Goal: Information Seeking & Learning: Check status

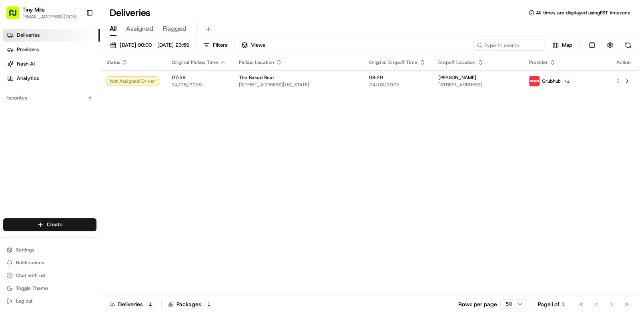
click at [617, 82] on html "Tiny Mile ajccreatives@gmail.com Toggle Sidebar Deliveries Providers Nash AI An…" at bounding box center [320, 156] width 640 height 313
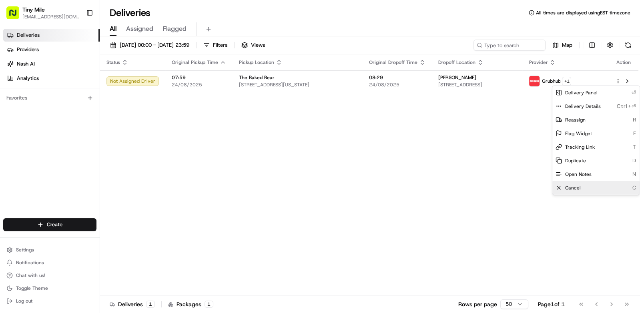
click at [565, 187] on span "Cancel" at bounding box center [573, 188] width 16 height 6
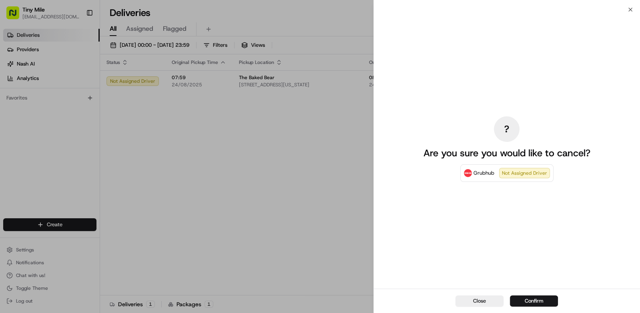
click at [540, 302] on button "Confirm" at bounding box center [534, 301] width 48 height 11
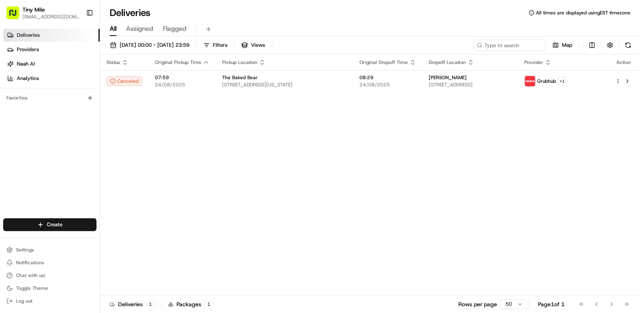
click at [86, 16] on button "Toggle Sidebar" at bounding box center [90, 13] width 14 height 14
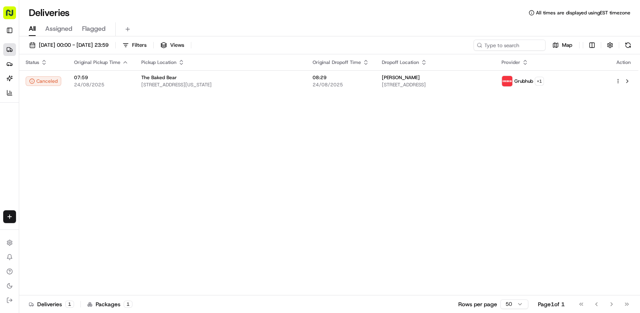
click at [475, 86] on span "[STREET_ADDRESS]" at bounding box center [435, 85] width 107 height 6
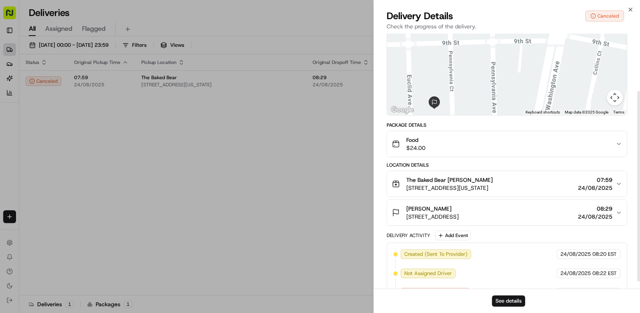
scroll to position [87, 0]
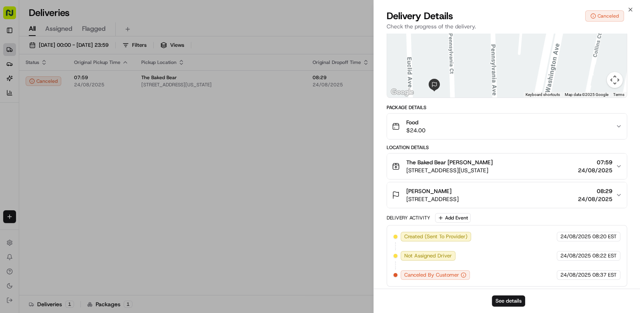
click at [304, 242] on div at bounding box center [320, 156] width 640 height 313
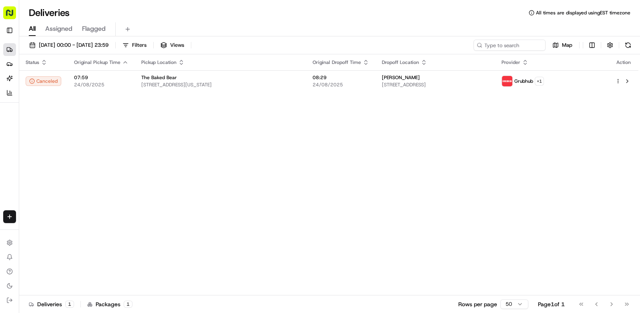
click at [453, 78] on div "Roland" at bounding box center [435, 77] width 107 height 6
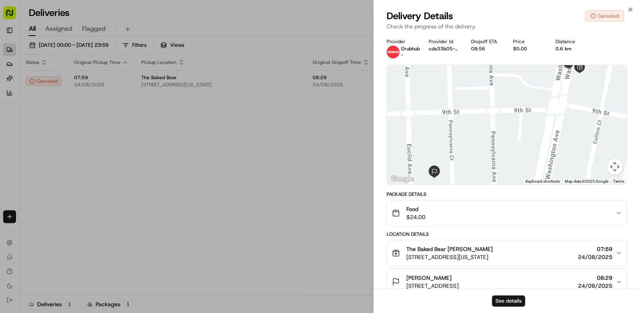
click at [595, 212] on div "Food $24.00" at bounding box center [504, 213] width 224 height 16
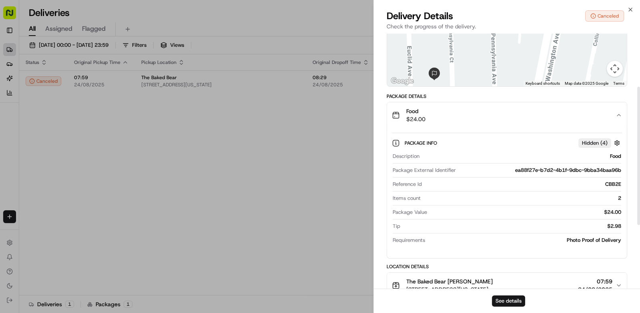
scroll to position [98, 0]
click at [612, 114] on div "Food $24.00" at bounding box center [504, 115] width 224 height 16
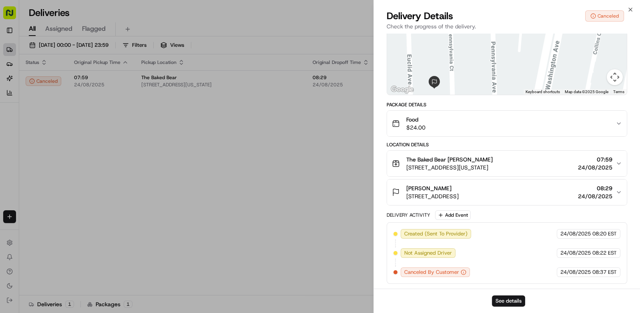
scroll to position [87, 0]
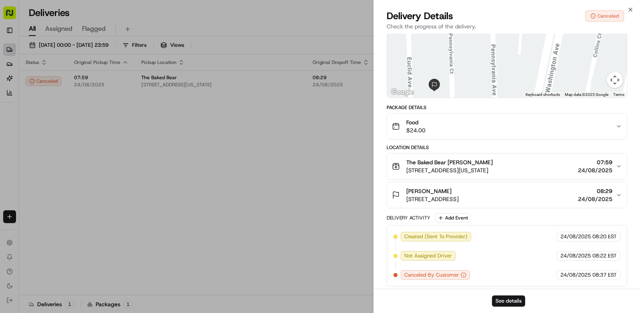
click at [600, 164] on span "07:59" at bounding box center [595, 162] width 34 height 8
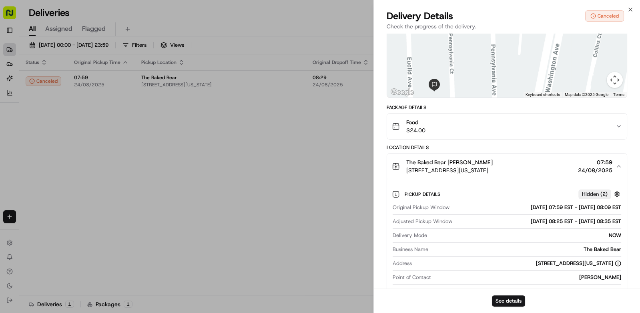
click at [607, 166] on span "24/08/2025" at bounding box center [595, 170] width 34 height 8
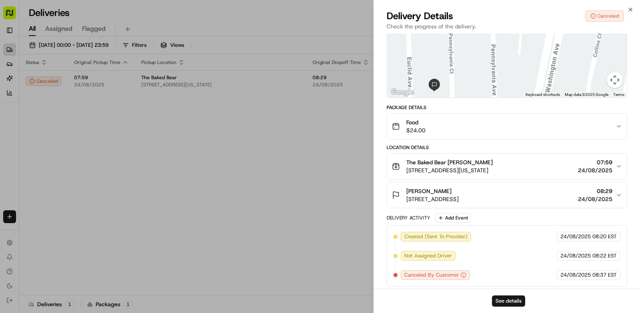
click at [509, 301] on button "See details" at bounding box center [508, 301] width 33 height 11
click at [184, 162] on div at bounding box center [320, 156] width 640 height 313
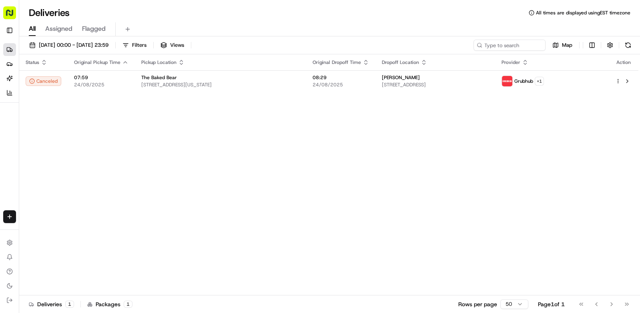
click at [626, 46] on button at bounding box center [627, 45] width 11 height 11
click at [627, 45] on button at bounding box center [627, 45] width 11 height 11
click at [625, 46] on button at bounding box center [627, 45] width 11 height 11
click at [622, 45] on button at bounding box center [627, 45] width 11 height 11
click at [625, 47] on button at bounding box center [627, 45] width 11 height 11
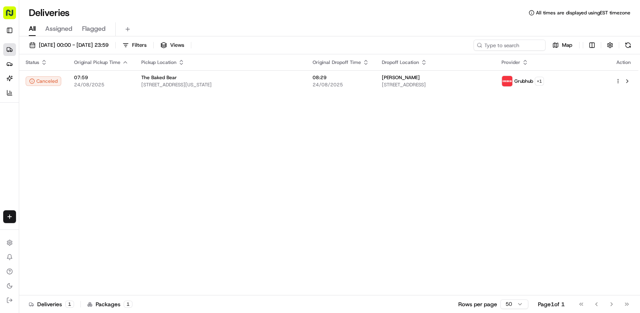
click at [627, 44] on button at bounding box center [627, 45] width 11 height 11
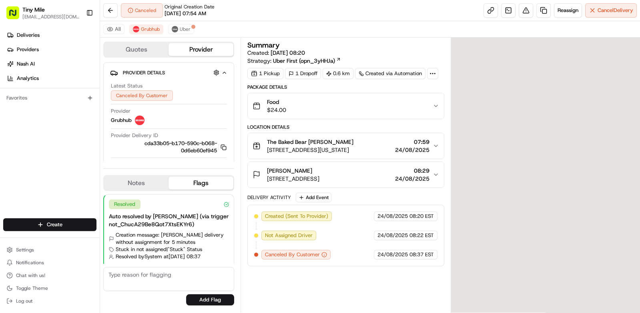
click at [88, 8] on button "Toggle Sidebar" at bounding box center [90, 13] width 14 height 14
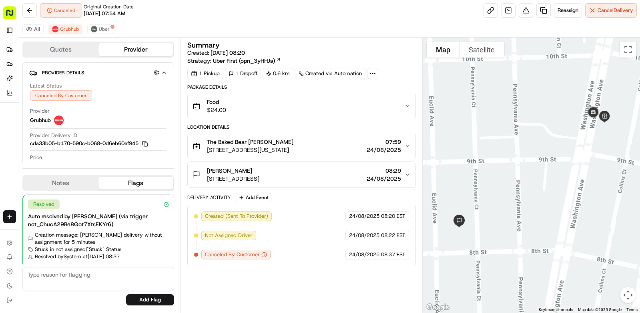
click at [398, 108] on div "Food $24.00" at bounding box center [298, 106] width 212 height 16
